Goal: Task Accomplishment & Management: Complete application form

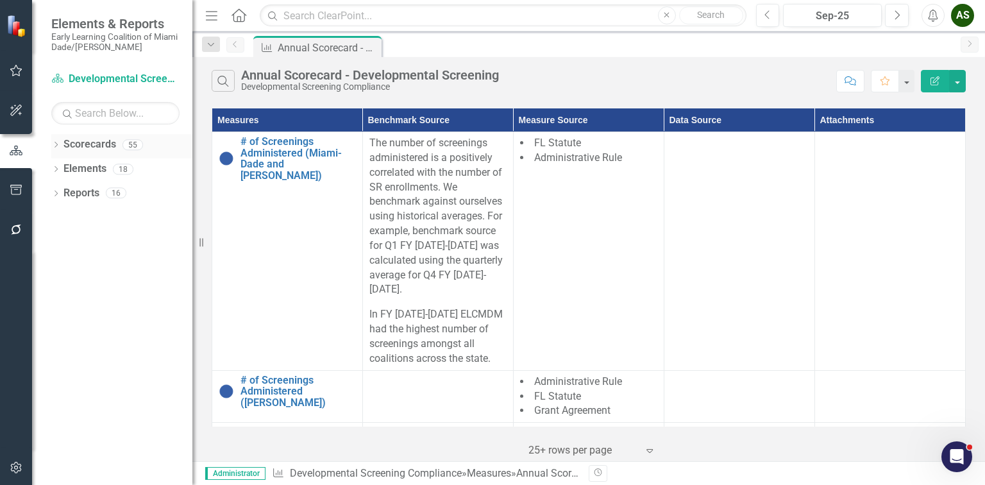
click at [56, 146] on icon at bounding box center [56, 145] width 3 height 6
click at [63, 169] on icon at bounding box center [63, 168] width 3 height 6
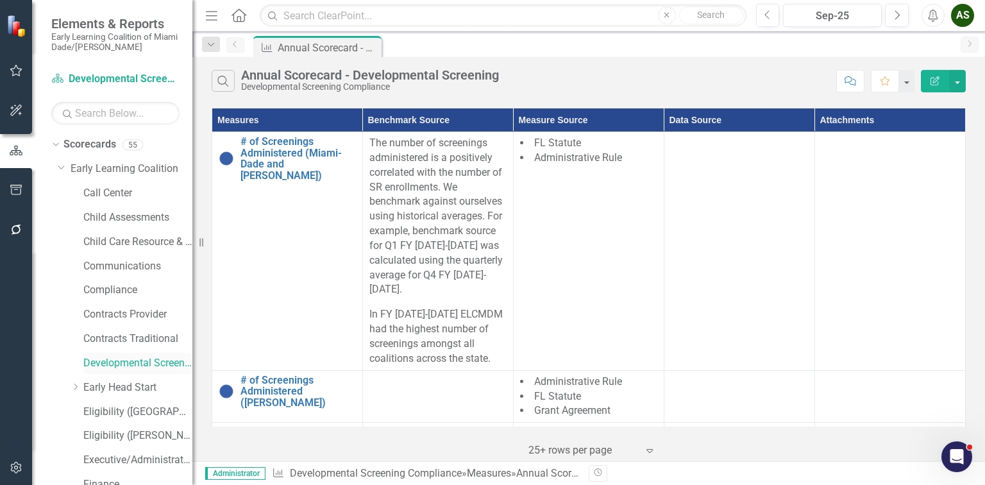
click at [108, 367] on link "Developmental Screening Compliance" at bounding box center [137, 363] width 109 height 15
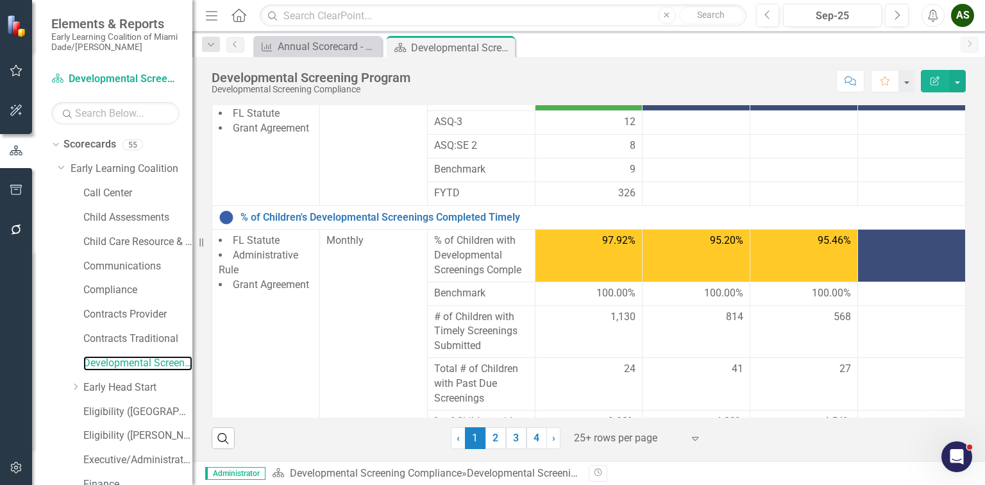
scroll to position [667, 0]
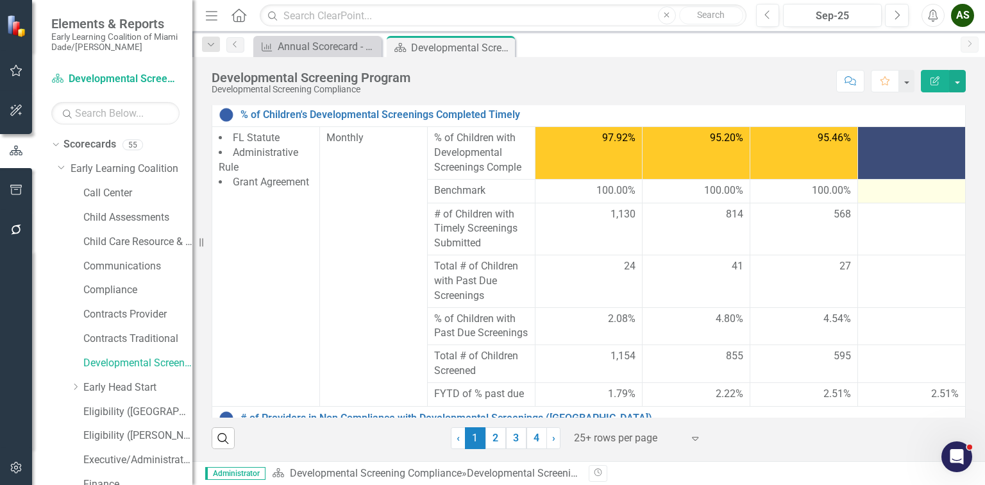
click at [893, 183] on div at bounding box center [911, 190] width 94 height 15
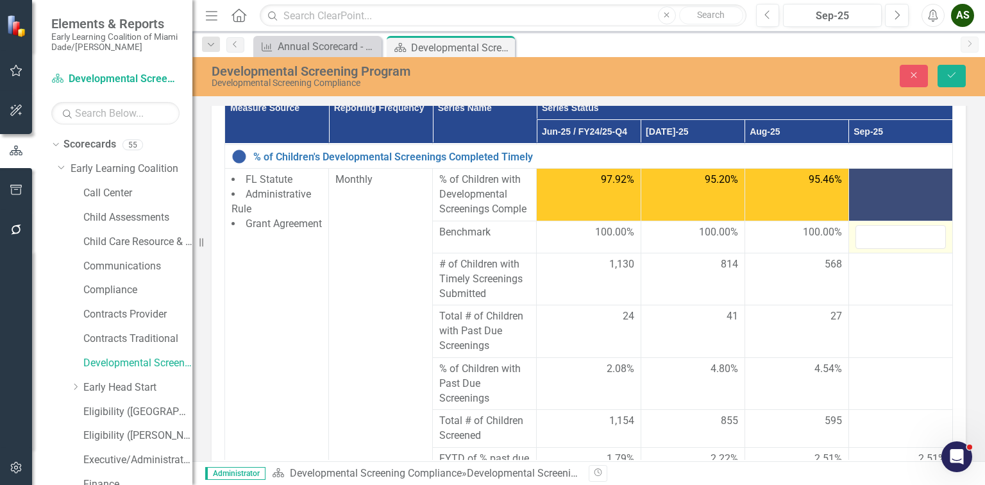
click at [886, 249] on td at bounding box center [900, 237] width 104 height 32
click at [873, 233] on input "number" at bounding box center [900, 237] width 90 height 24
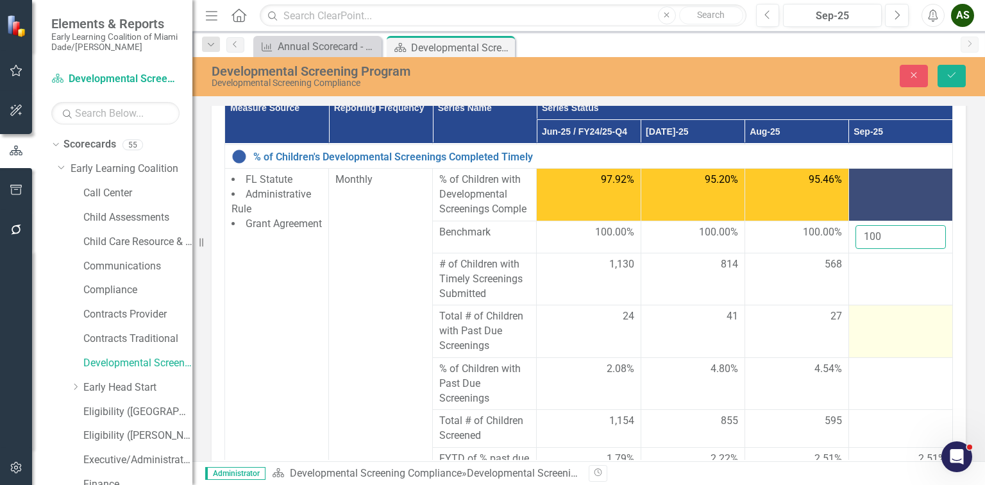
type input "100"
click at [877, 323] on td at bounding box center [900, 331] width 104 height 53
click at [868, 322] on input "number" at bounding box center [900, 321] width 90 height 24
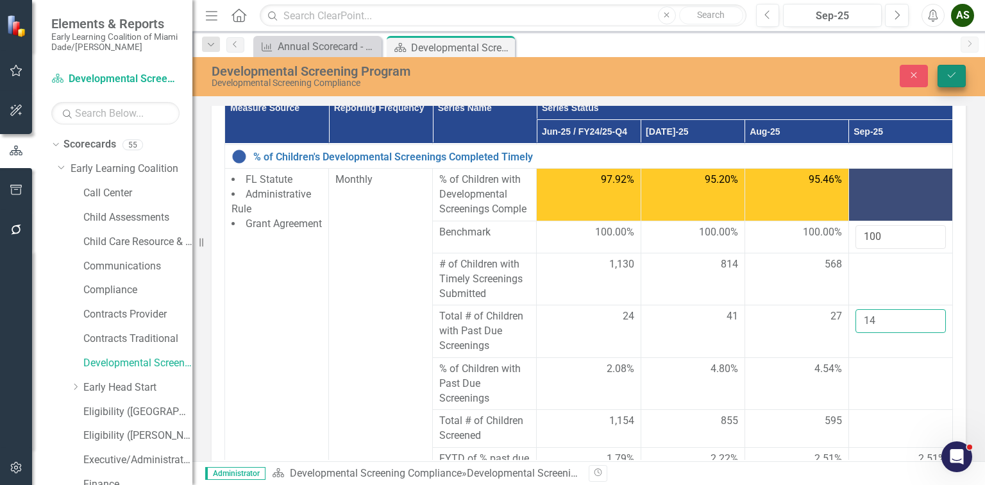
type input "14"
click at [959, 80] on button "Save" at bounding box center [951, 76] width 28 height 22
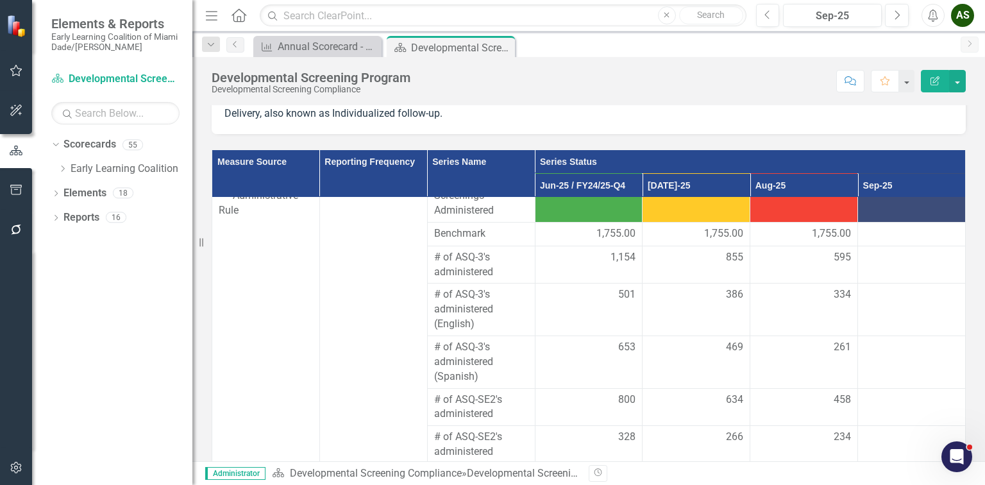
scroll to position [154, 0]
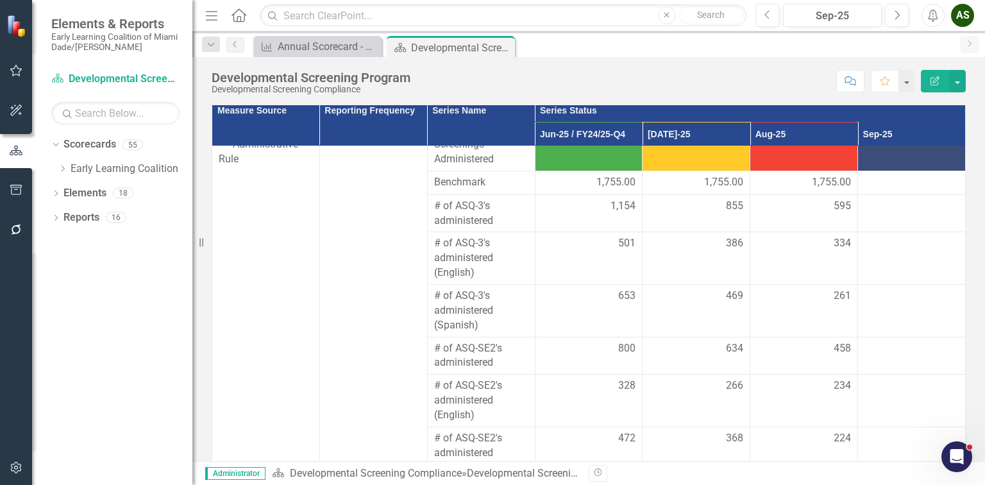
click at [877, 202] on div at bounding box center [911, 206] width 94 height 15
click at [858, 259] on td at bounding box center [912, 258] width 108 height 53
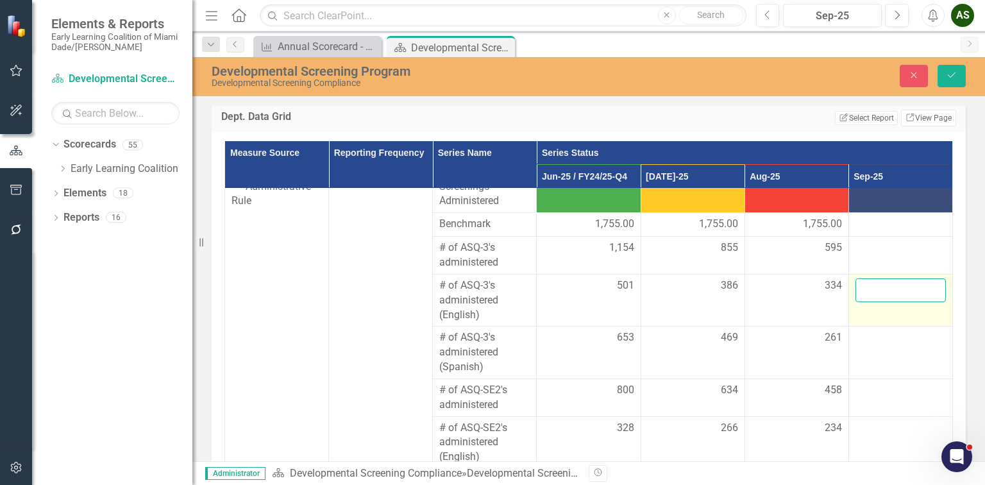
click at [863, 289] on input "number" at bounding box center [900, 290] width 90 height 24
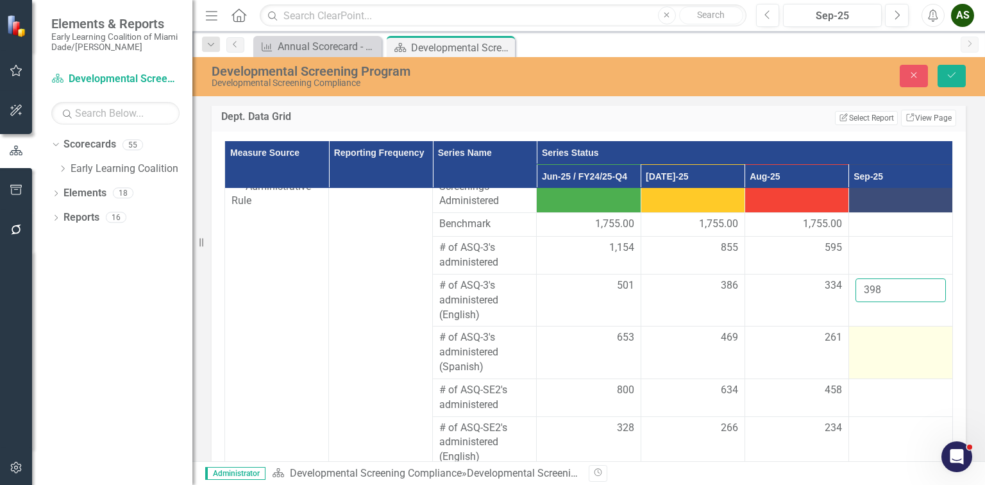
type input "398"
click at [890, 344] on td at bounding box center [900, 352] width 104 height 53
click at [882, 349] on td at bounding box center [900, 352] width 104 height 53
click at [864, 344] on input "number" at bounding box center [900, 342] width 90 height 24
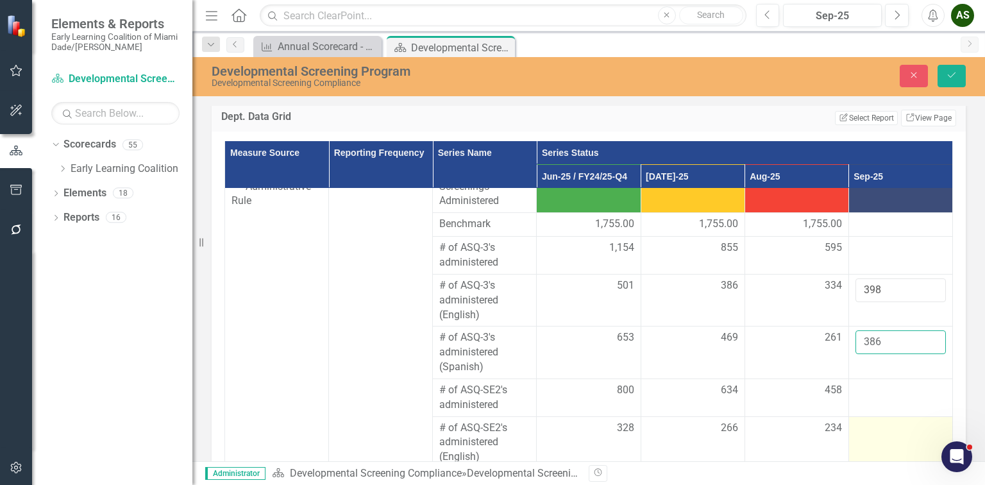
type input "386"
click at [859, 431] on div at bounding box center [900, 428] width 90 height 15
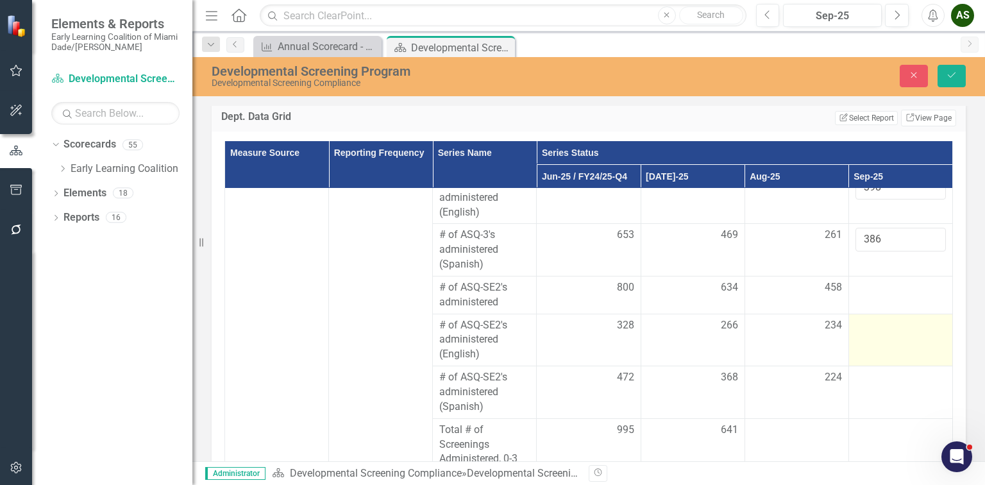
click at [852, 337] on td at bounding box center [900, 340] width 104 height 53
click at [855, 333] on input "number" at bounding box center [900, 330] width 90 height 24
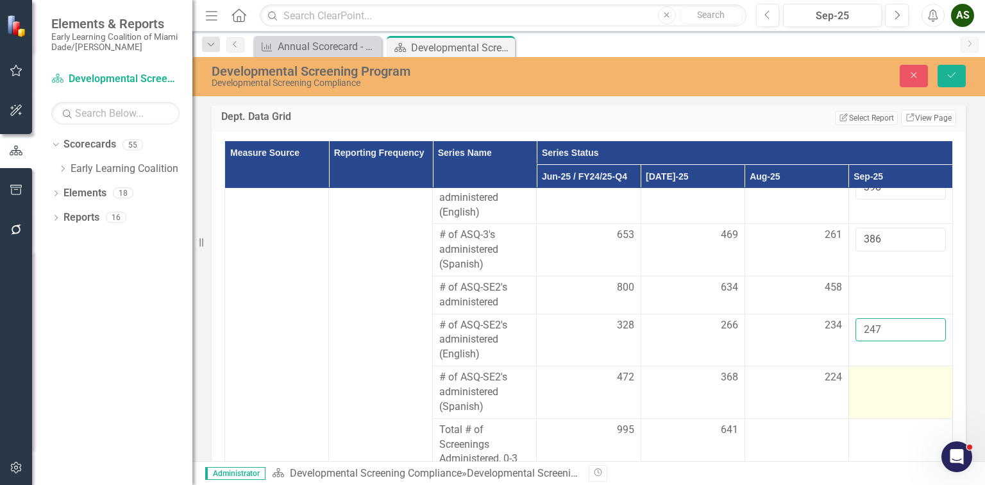
type input "247"
click at [857, 390] on td at bounding box center [900, 392] width 104 height 53
click at [855, 385] on input "number" at bounding box center [900, 382] width 90 height 24
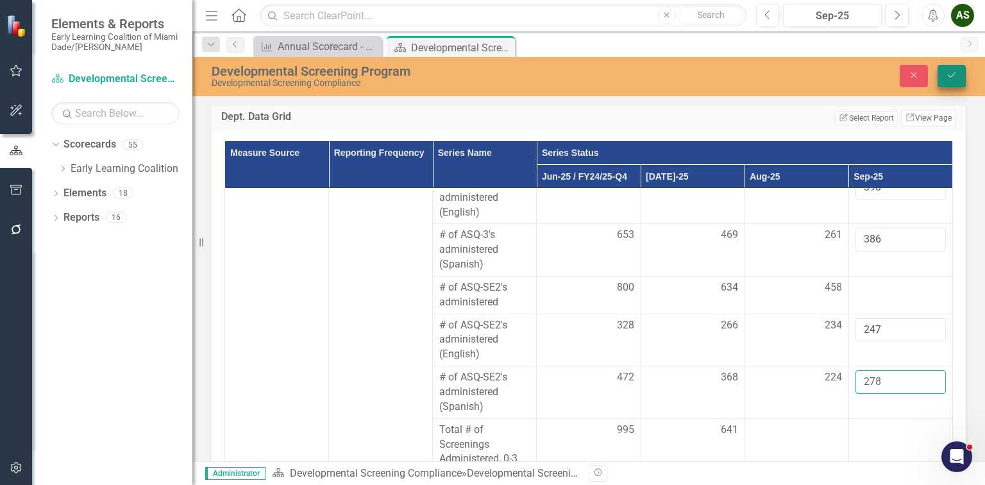
type input "278"
click at [950, 80] on button "Save" at bounding box center [951, 76] width 28 height 22
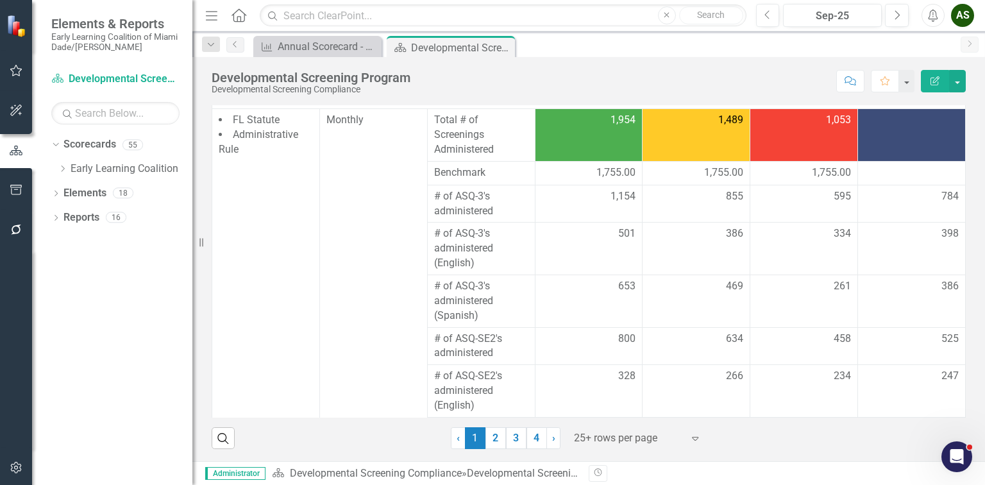
scroll to position [0, 0]
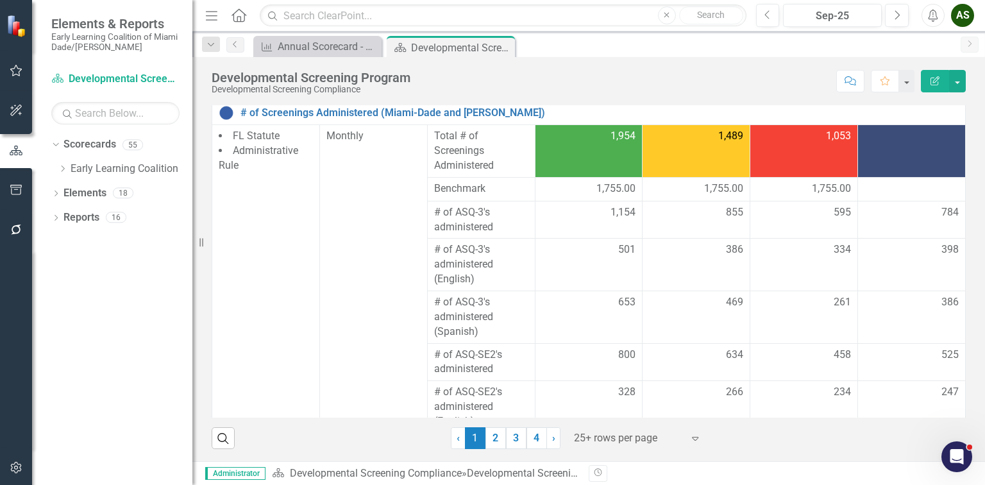
click at [887, 147] on td at bounding box center [912, 151] width 108 height 53
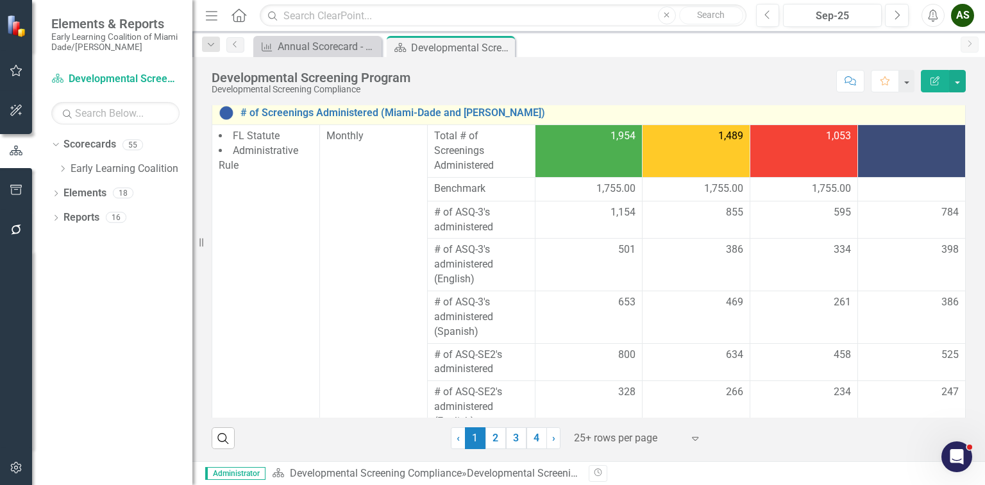
click at [887, 146] on td at bounding box center [912, 151] width 108 height 53
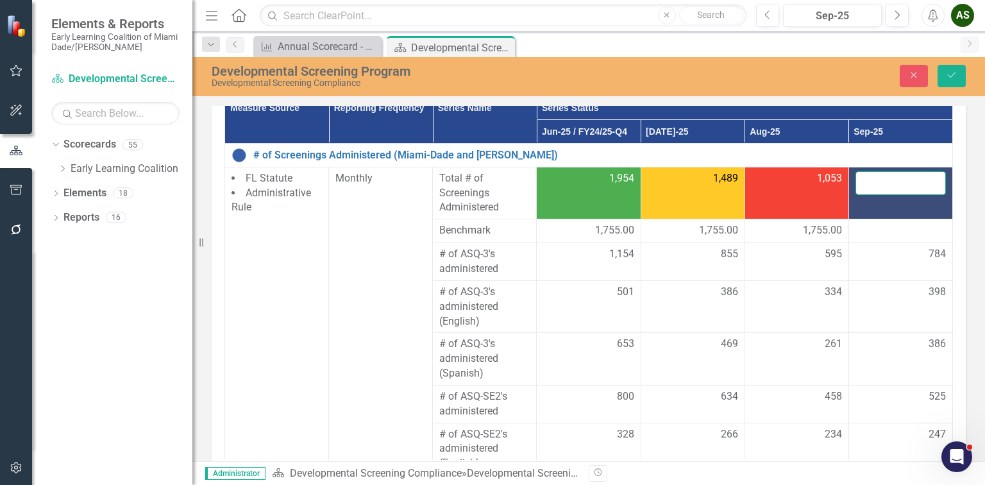
click at [873, 171] on input "number" at bounding box center [900, 183] width 90 height 24
type input "1309"
click at [868, 219] on td at bounding box center [900, 231] width 104 height 24
click at [867, 231] on div at bounding box center [900, 230] width 90 height 15
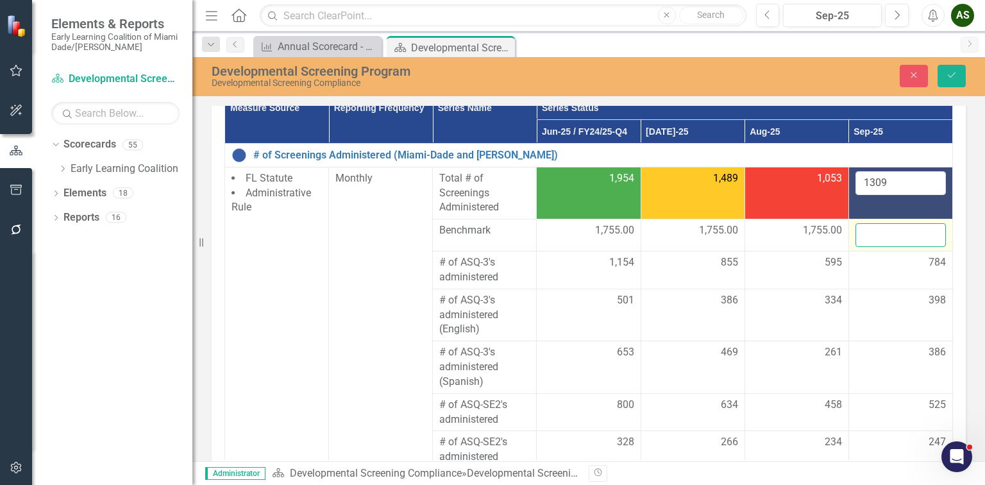
click at [860, 231] on input "number" at bounding box center [900, 235] width 90 height 24
type input "1755"
click at [945, 73] on button "Save" at bounding box center [951, 76] width 28 height 22
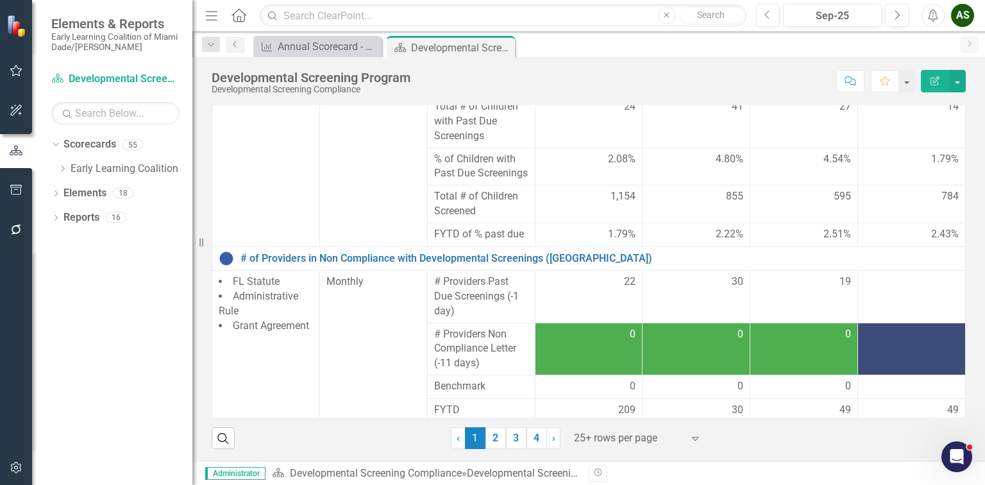
scroll to position [828, 0]
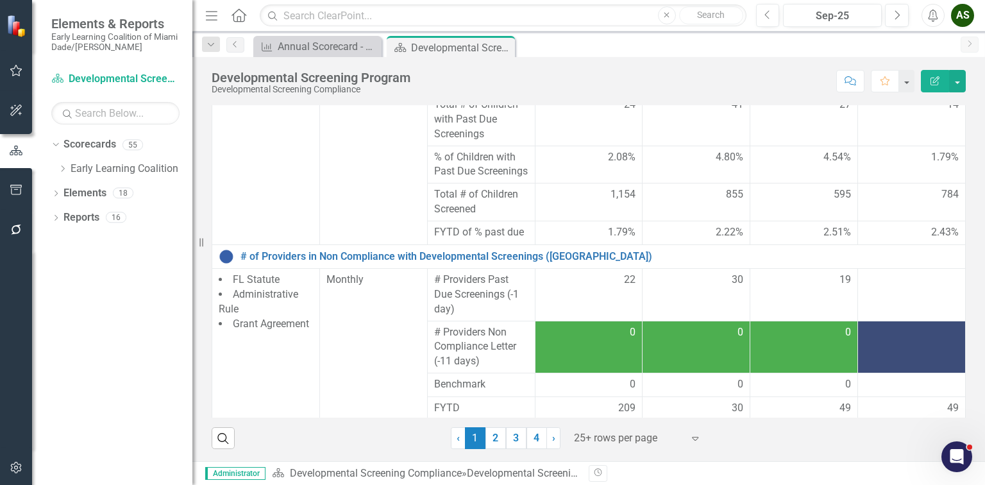
click at [878, 329] on div at bounding box center [911, 332] width 94 height 15
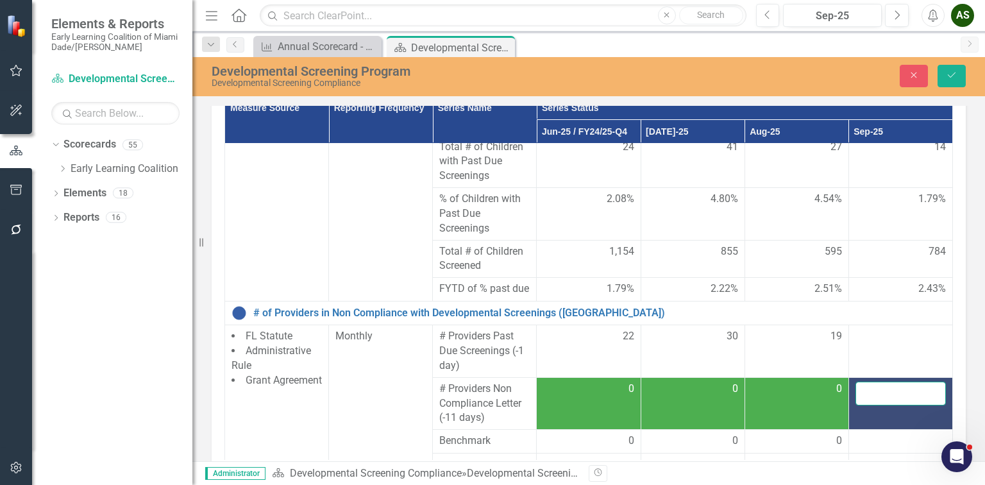
click at [875, 405] on input "number" at bounding box center [900, 394] width 90 height 24
type input "0"
click at [965, 359] on div "Dept. Data Grid Edit Report Select Report Link View Page Measure Source Reporti…" at bounding box center [588, 271] width 773 height 465
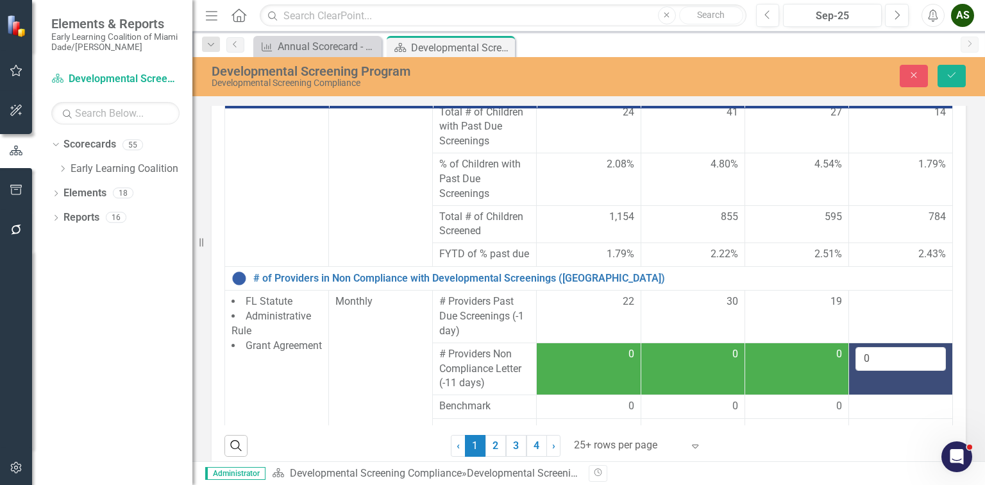
scroll to position [253, 0]
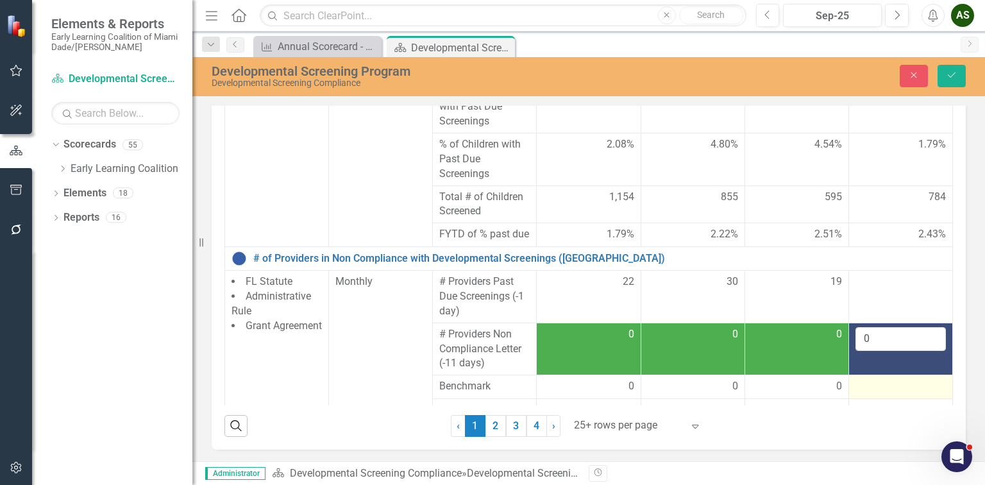
click at [898, 394] on div at bounding box center [900, 386] width 90 height 15
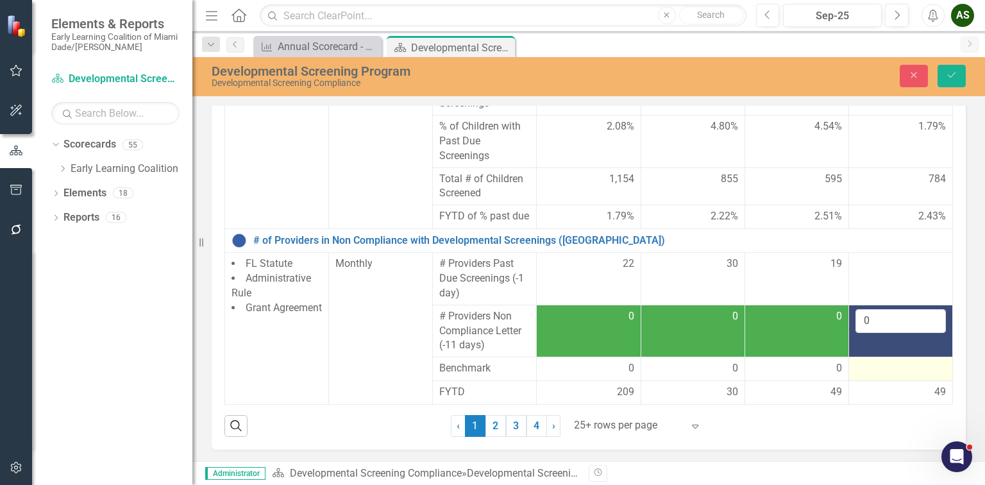
scroll to position [857, 0]
click at [877, 362] on div at bounding box center [900, 368] width 90 height 15
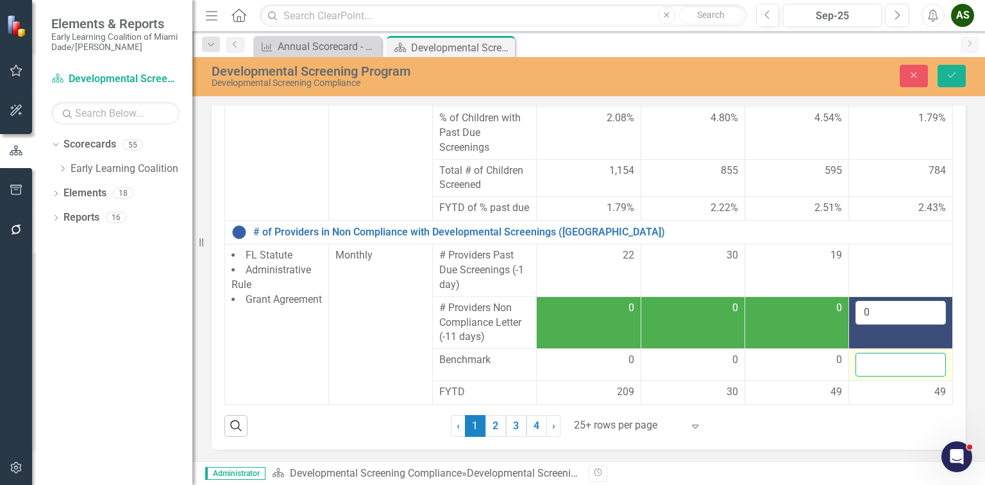
click at [877, 369] on input "number" at bounding box center [900, 365] width 90 height 24
type input "0"
click at [963, 354] on div "Dept. Data Grid Edit Report Select Report Link View Page Measure Source Reporti…" at bounding box center [588, 217] width 773 height 465
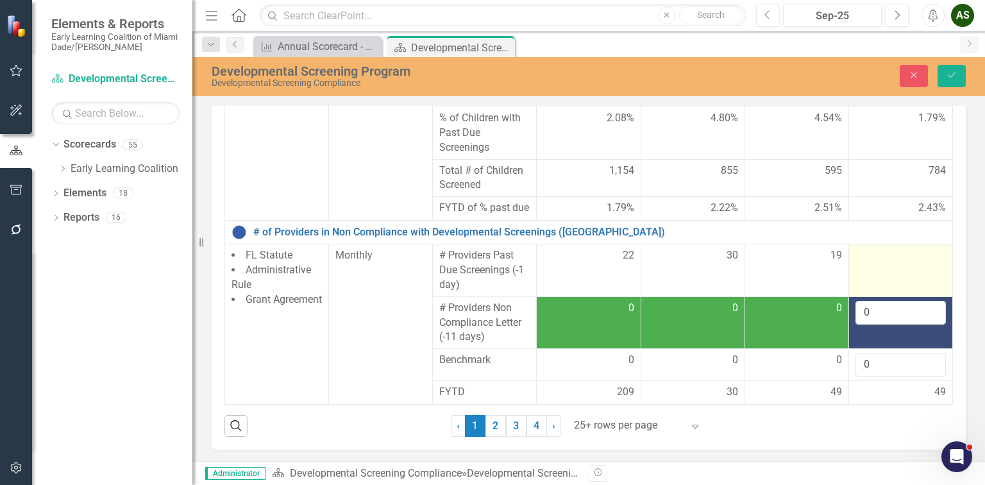
click at [892, 254] on div at bounding box center [900, 255] width 90 height 15
click at [876, 266] on input "number" at bounding box center [900, 260] width 90 height 24
type input "14"
click at [949, 76] on icon "Save" at bounding box center [952, 75] width 12 height 9
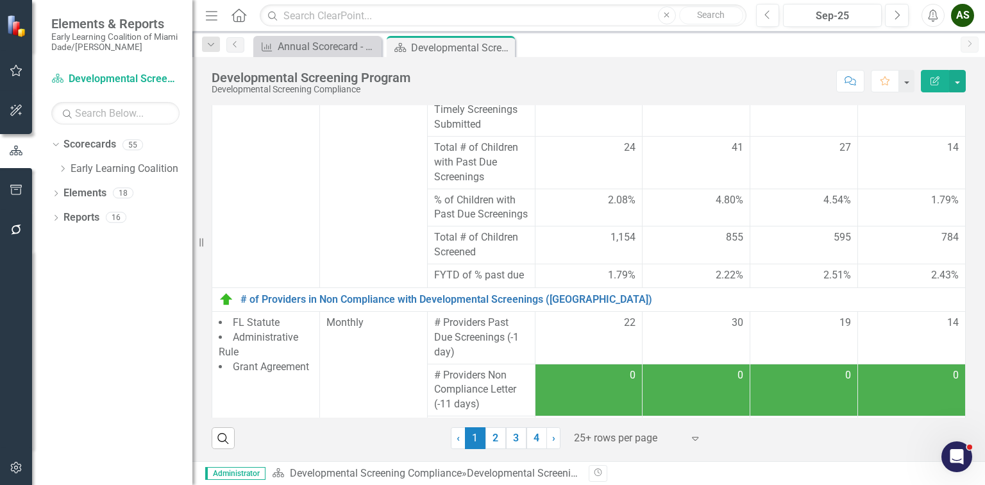
scroll to position [828, 0]
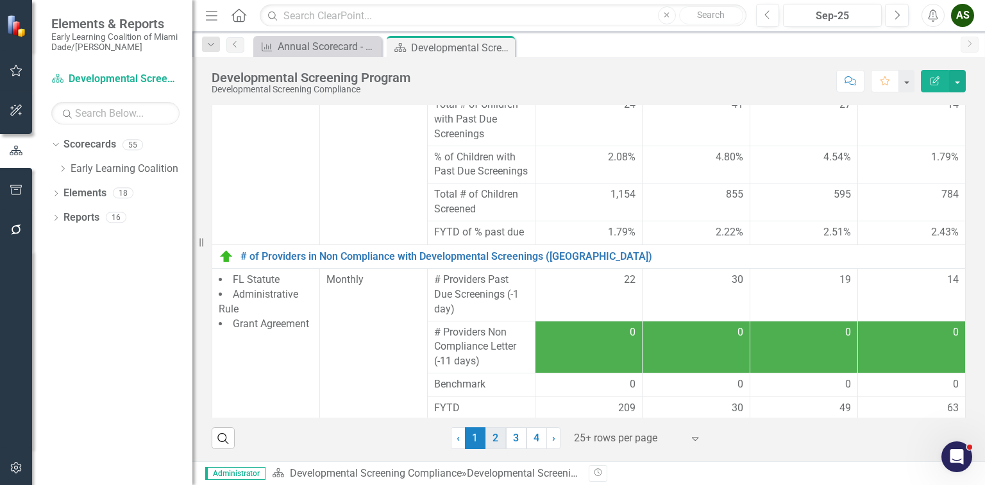
click at [490, 436] on link "2" at bounding box center [495, 438] width 21 height 22
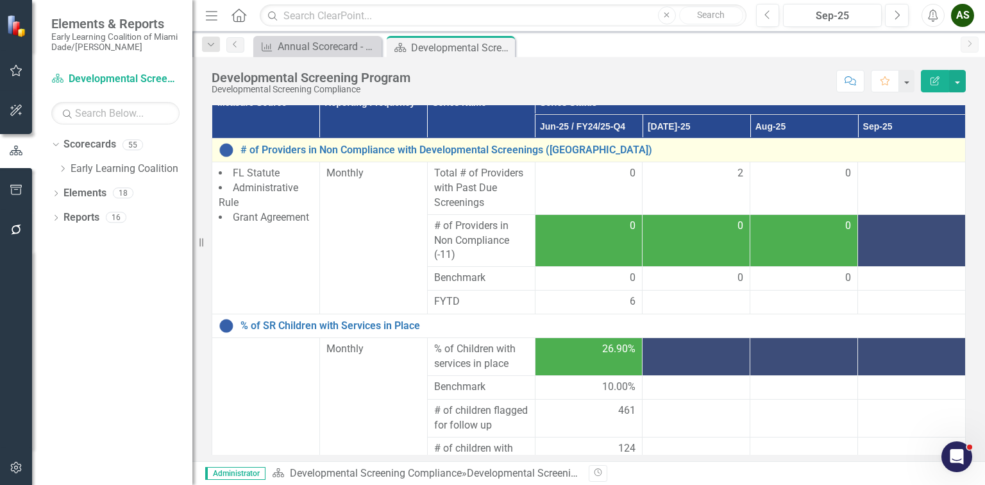
scroll to position [147, 0]
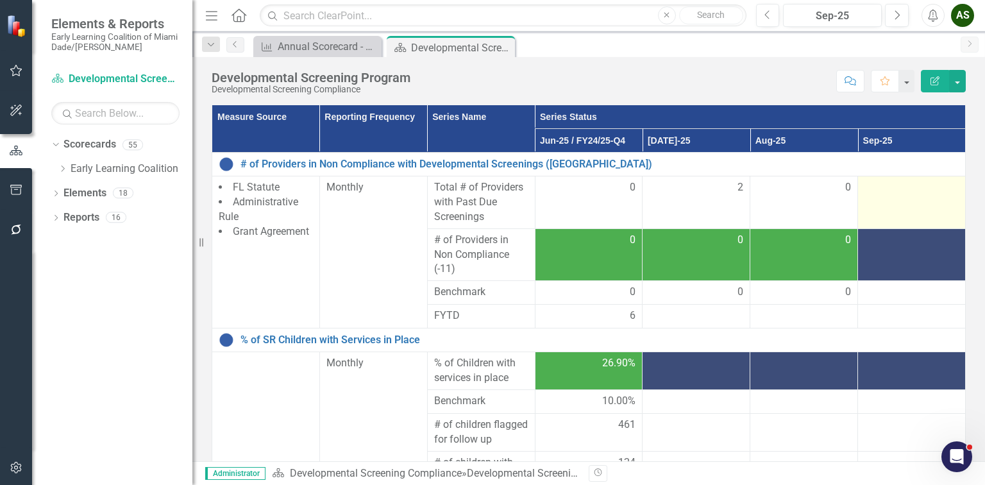
click at [864, 186] on div at bounding box center [911, 187] width 94 height 15
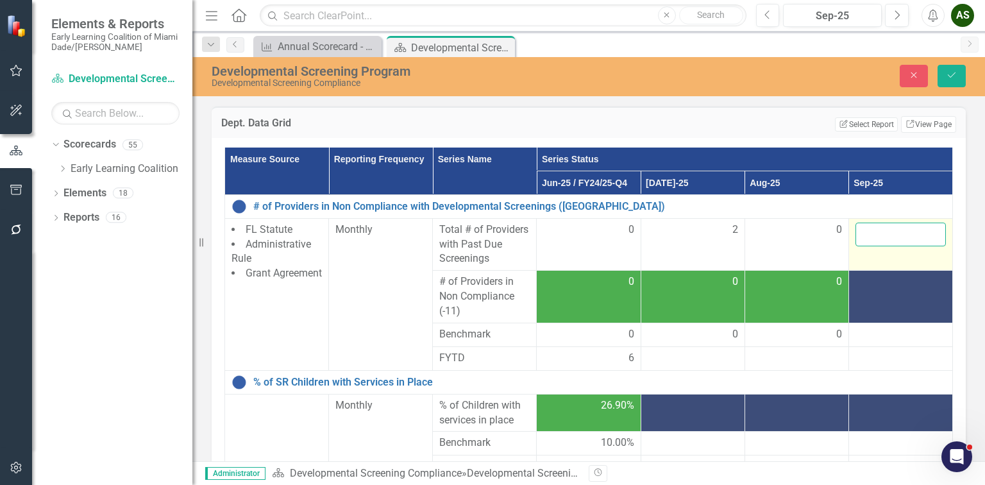
click at [867, 230] on input "number" at bounding box center [900, 234] width 90 height 24
type input "1"
click at [877, 308] on td at bounding box center [900, 297] width 104 height 53
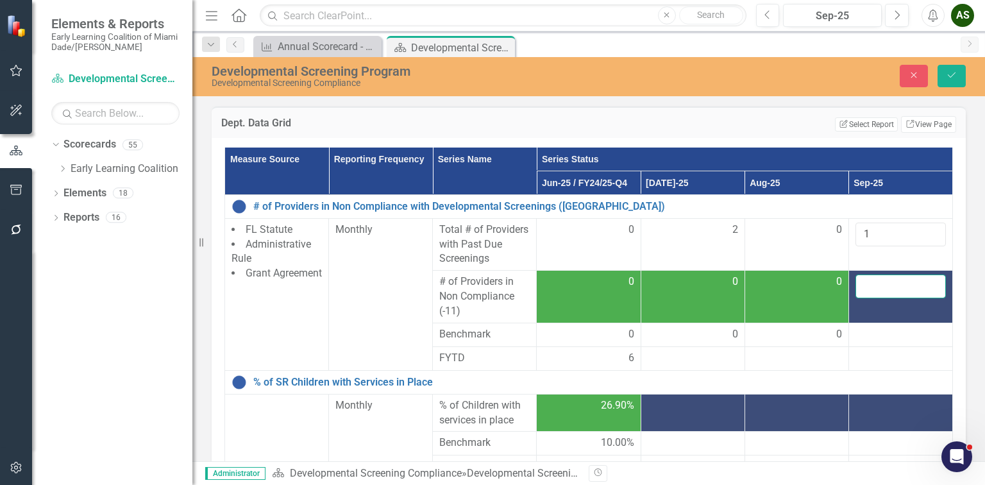
click at [866, 298] on input "number" at bounding box center [900, 286] width 90 height 24
type input "0"
click at [859, 342] on div at bounding box center [900, 334] width 90 height 15
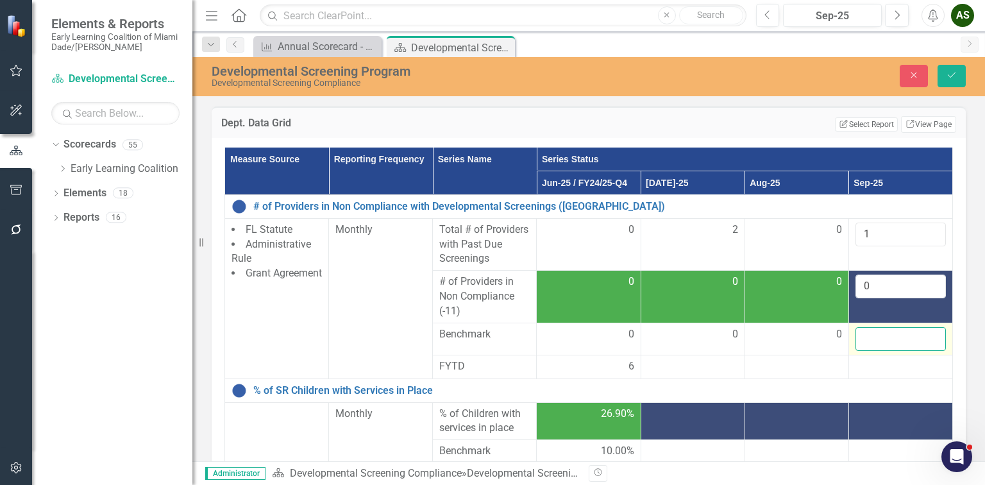
click at [859, 348] on input "number" at bounding box center [900, 339] width 90 height 24
type input "0"
click at [950, 74] on icon "Save" at bounding box center [952, 75] width 12 height 9
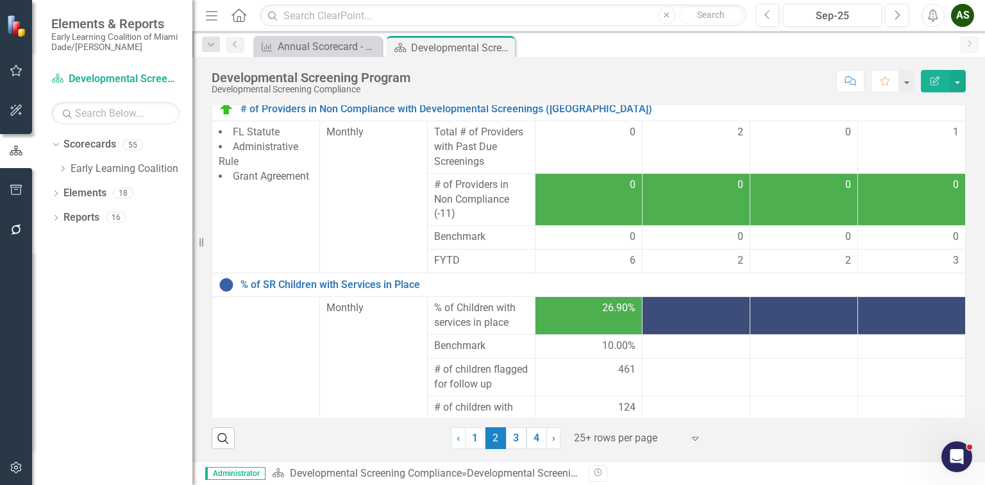
scroll to position [0, 0]
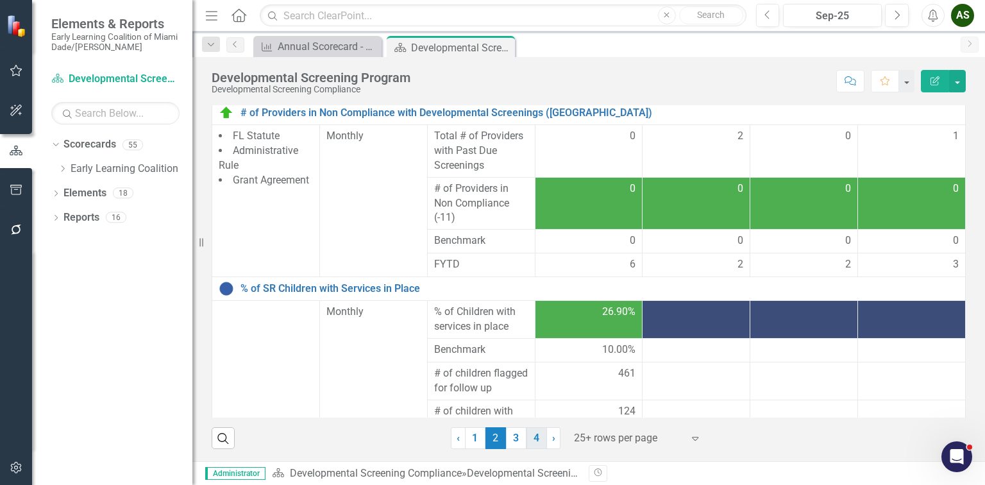
click at [531, 439] on link "4" at bounding box center [536, 438] width 21 height 22
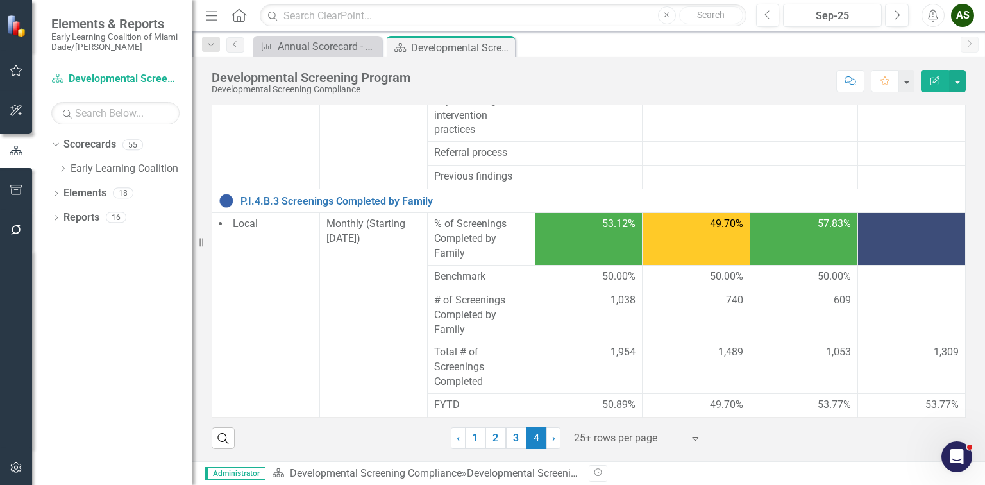
scroll to position [600, 0]
click at [892, 278] on div at bounding box center [911, 276] width 94 height 15
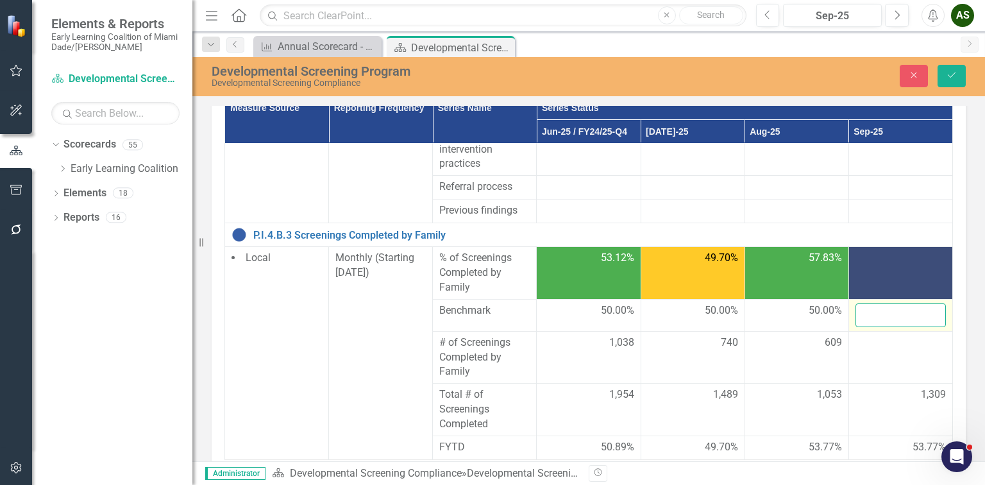
click at [869, 327] on input "number" at bounding box center [900, 315] width 90 height 24
type input "50"
click at [950, 73] on icon "Save" at bounding box center [952, 75] width 12 height 9
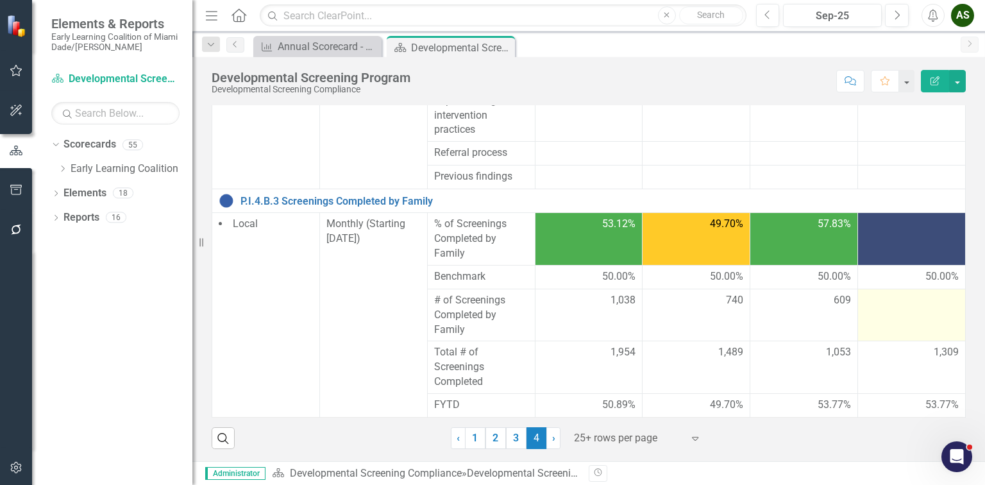
click at [896, 310] on td at bounding box center [912, 315] width 108 height 53
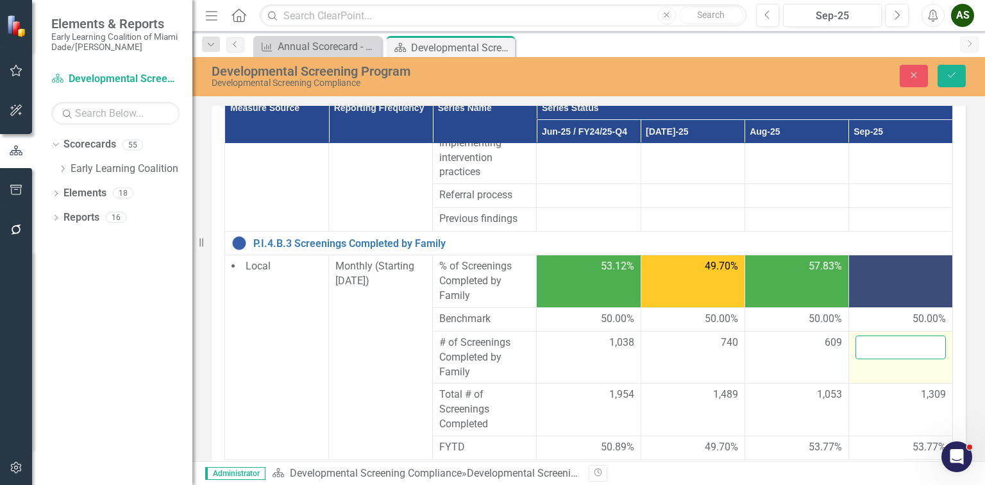
click at [869, 359] on input "number" at bounding box center [900, 347] width 90 height 24
type input "727"
click at [957, 73] on icon "Save" at bounding box center [952, 75] width 12 height 9
